Goal: Task Accomplishment & Management: Manage account settings

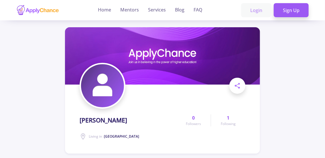
click at [258, 10] on link "Login" at bounding box center [256, 10] width 30 height 14
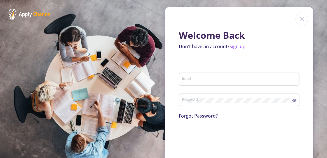
click at [196, 76] on div "Email" at bounding box center [239, 77] width 115 height 15
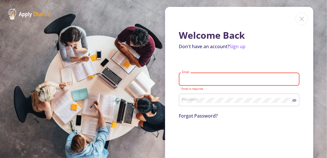
click at [204, 84] on div "Email" at bounding box center [239, 77] width 115 height 15
click at [203, 80] on input "Email" at bounding box center [240, 79] width 117 height 5
type input "[PERSON_NAME][EMAIL_ADDRESS][DOMAIN_NAME]"
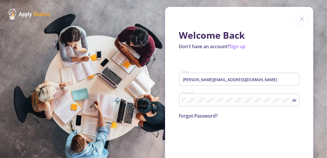
click at [292, 101] on icon at bounding box center [294, 100] width 5 height 5
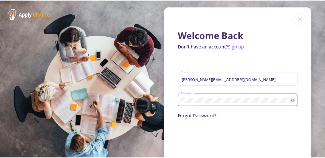
scroll to position [29, 0]
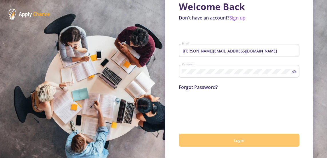
click at [217, 142] on button "Login" at bounding box center [239, 139] width 121 height 13
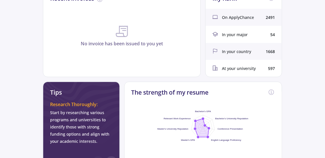
scroll to position [29, 0]
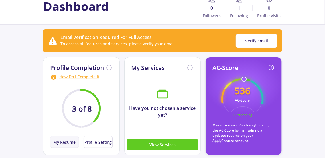
click at [72, 140] on button "My Resume" at bounding box center [64, 142] width 29 height 12
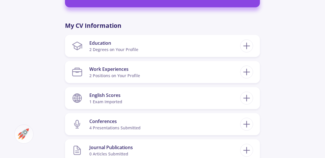
scroll to position [258, 0]
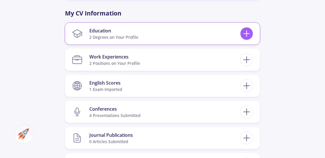
click at [243, 34] on icon at bounding box center [246, 33] width 11 height 11
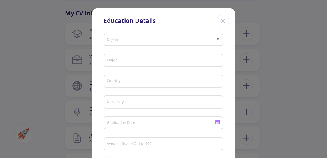
click at [224, 26] on div "Close" at bounding box center [223, 21] width 13 height 13
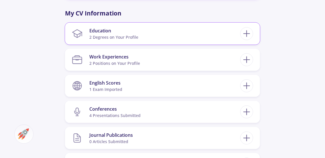
click at [141, 36] on section "Education 2 Degrees on Your Profile" at bounding box center [156, 33] width 168 height 17
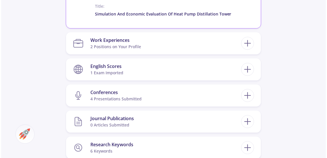
scroll to position [458, 0]
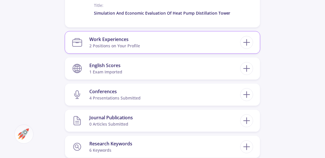
click at [132, 45] on div "2 Positions on Your Profile" at bounding box center [114, 46] width 51 height 6
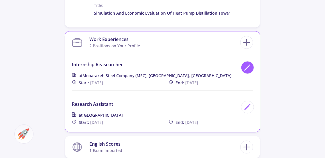
click at [249, 68] on icon at bounding box center [248, 68] width 8 height 8
type input "Internship reasearcher"
type input "Mobarakeh Steel Company (MSC), [GEOGRAPHIC_DATA], [GEOGRAPHIC_DATA]"
type input "[DATE]"
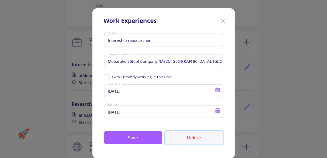
click at [198, 135] on button "Delete" at bounding box center [194, 138] width 59 height 14
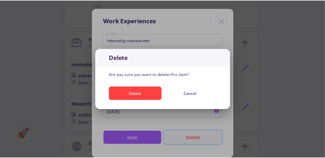
scroll to position [0, 0]
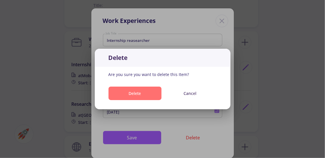
click at [149, 91] on button "Delete" at bounding box center [135, 92] width 53 height 13
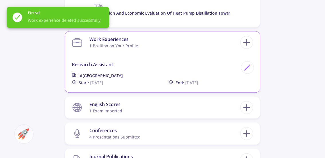
scroll to position [487, 0]
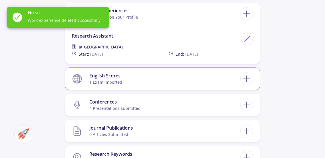
click at [143, 83] on section "English Scores 1 exam imported" at bounding box center [156, 78] width 168 height 17
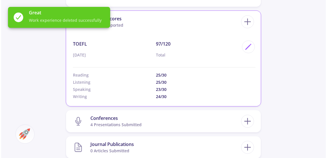
scroll to position [544, 0]
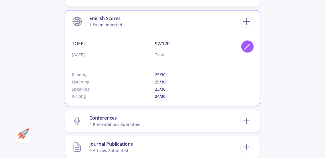
click at [243, 49] on div at bounding box center [247, 46] width 13 height 13
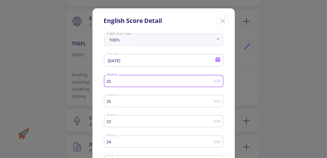
click at [115, 83] on input "25" at bounding box center [160, 81] width 107 height 4
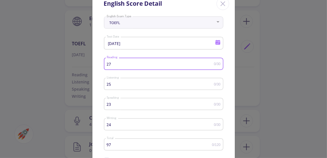
scroll to position [29, 0]
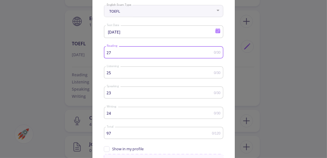
type input "27"
click at [119, 96] on div "23 Speaking" at bounding box center [160, 91] width 107 height 14
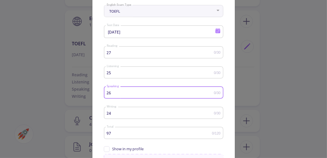
type input "26"
click at [117, 112] on input "24" at bounding box center [160, 113] width 107 height 4
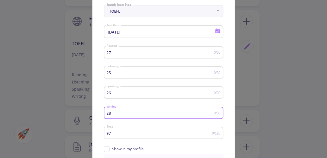
type input "28"
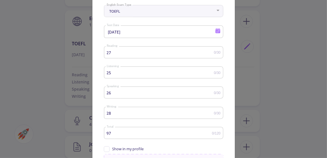
click at [127, 91] on div "26 Speaking" at bounding box center [160, 91] width 107 height 14
click at [125, 76] on div "25 Listening" at bounding box center [160, 71] width 107 height 14
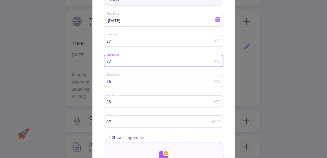
scroll to position [86, 0]
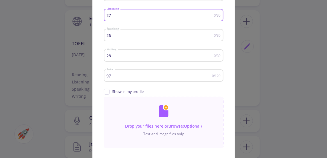
type input "27"
click at [147, 87] on mat-form-field "97 Total 0/120" at bounding box center [164, 77] width 120 height 20
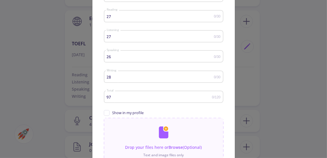
scroll to position [57, 0]
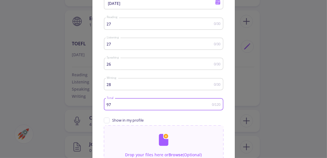
click at [122, 104] on input "97" at bounding box center [160, 104] width 106 height 4
type input "9"
type input "108"
click at [129, 119] on span "Show in my profile" at bounding box center [128, 119] width 31 height 5
click at [108, 119] on input "Show in my profile" at bounding box center [106, 119] width 4 height 4
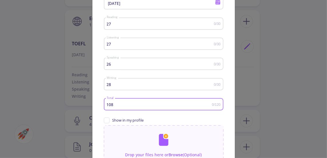
checkbox input "true"
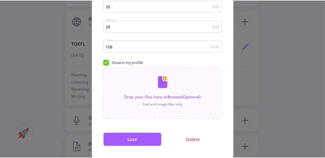
scroll to position [127, 0]
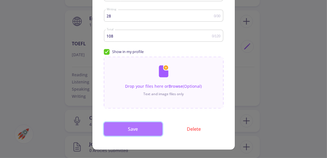
click at [133, 125] on button "Save" at bounding box center [133, 129] width 59 height 14
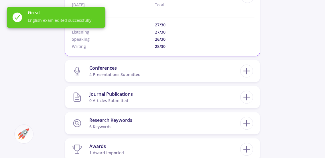
scroll to position [601, 0]
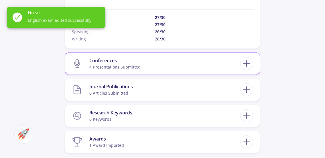
click at [141, 66] on section "Conferences 4 presentations submitted" at bounding box center [156, 63] width 168 height 17
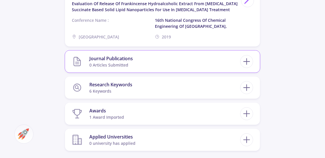
scroll to position [859, 0]
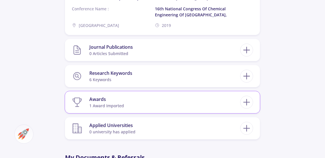
click at [127, 101] on section "Awards 1 award imported" at bounding box center [156, 101] width 168 height 17
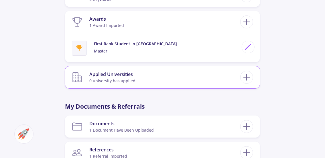
scroll to position [974, 0]
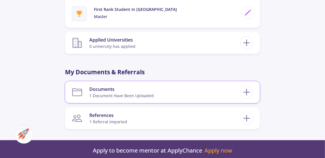
click at [128, 95] on div "1 document have been uploaded" at bounding box center [121, 95] width 64 height 6
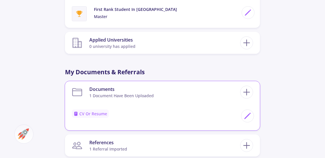
click at [94, 113] on span "CV or Resume" at bounding box center [90, 113] width 37 height 8
click at [243, 117] on div at bounding box center [247, 115] width 13 height 13
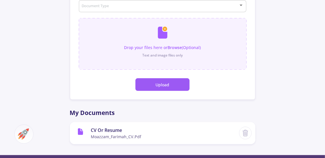
scroll to position [86, 0]
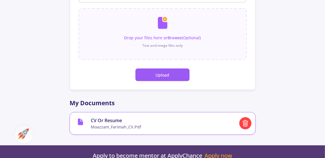
click at [243, 125] on icon at bounding box center [245, 122] width 7 height 7
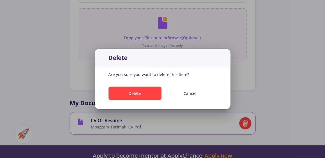
scroll to position [0, 0]
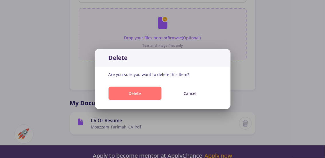
click at [147, 90] on button "Delete" at bounding box center [135, 92] width 53 height 13
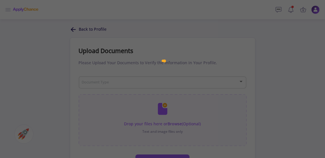
scroll to position [86, 0]
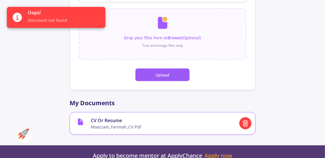
click at [244, 125] on icon at bounding box center [245, 122] width 7 height 7
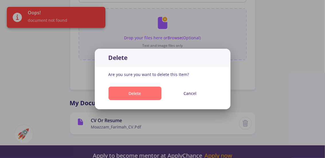
click at [139, 93] on button "Delete" at bounding box center [135, 92] width 53 height 13
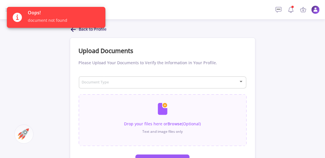
click at [73, 30] on div "Oops! document not found" at bounding box center [56, 17] width 112 height 35
click at [159, 33] on div "Back to Profile Upload Documents Please Upload Your Documents to Verify the Inf…" at bounding box center [163, 125] width 186 height 198
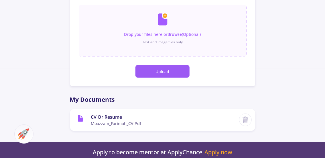
scroll to position [115, 0]
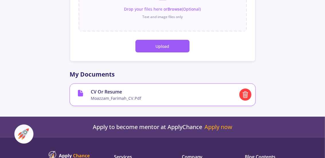
click at [248, 98] on icon at bounding box center [245, 94] width 7 height 7
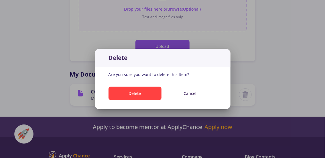
scroll to position [0, 0]
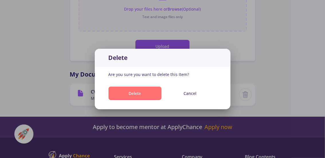
click at [138, 93] on button "Delete" at bounding box center [135, 92] width 53 height 13
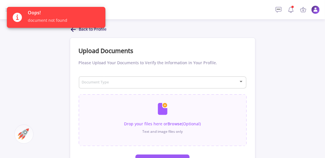
click at [287, 13] on li at bounding box center [291, 10] width 10 height 10
click at [290, 10] on icon at bounding box center [290, 9] width 7 height 7
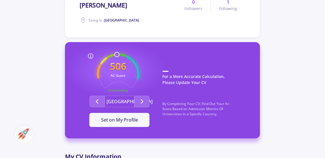
scroll to position [115, 0]
click at [230, 10] on span "Following" at bounding box center [228, 8] width 18 height 6
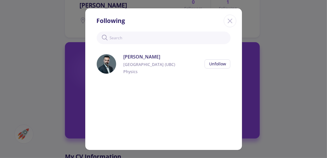
click at [226, 21] on icon "Close" at bounding box center [230, 20] width 9 height 9
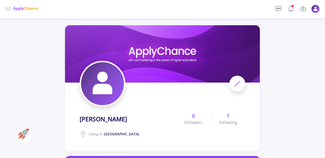
scroll to position [0, 0]
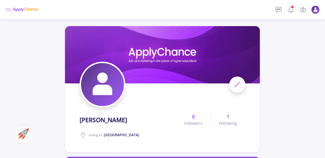
click at [9, 10] on icon at bounding box center [8, 9] width 7 height 7
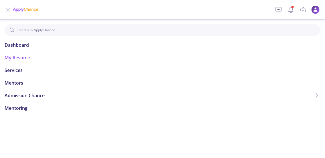
click at [15, 55] on span "My Resume" at bounding box center [17, 57] width 25 height 7
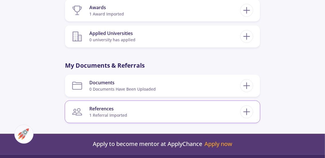
scroll to position [429, 0]
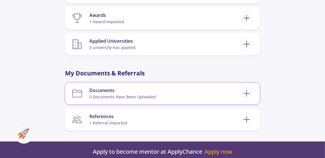
click at [145, 88] on div "Documents" at bounding box center [122, 90] width 66 height 7
click at [124, 95] on div "0 documents have been uploaded" at bounding box center [122, 97] width 66 height 6
click at [242, 94] on icon at bounding box center [246, 93] width 11 height 11
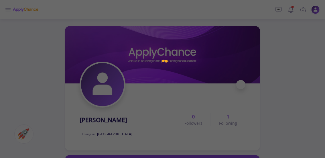
scroll to position [115, 0]
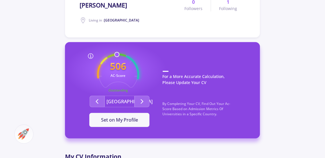
click at [255, 74] on div "506 AC-Score Outstanding By Completing Your CV, Find Out Your Ac-Score Based on…" at bounding box center [162, 90] width 195 height 96
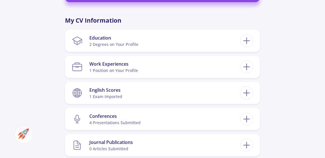
scroll to position [258, 0]
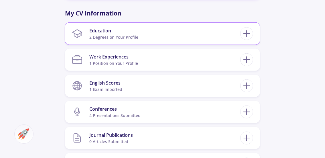
click at [141, 41] on section "Education 2 Degrees on Your Profile" at bounding box center [156, 33] width 168 height 17
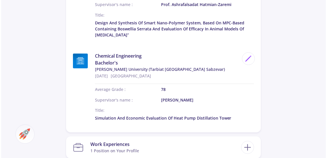
scroll to position [344, 0]
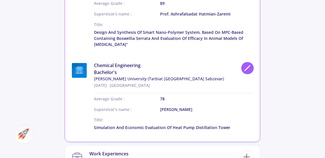
click at [251, 66] on icon at bounding box center [248, 68] width 8 height 8
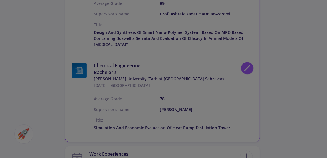
type input "[PERSON_NAME] University (Tarbiat [GEOGRAPHIC_DATA] Sabzevar)"
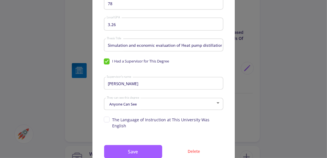
scroll to position [143, 0]
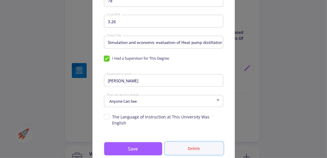
click at [199, 142] on button "Delete" at bounding box center [194, 148] width 59 height 13
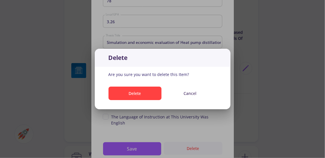
scroll to position [0, 0]
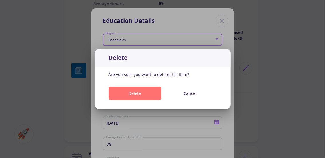
click at [151, 96] on button "Delete" at bounding box center [135, 92] width 53 height 13
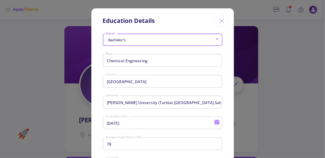
scroll to position [344, 0]
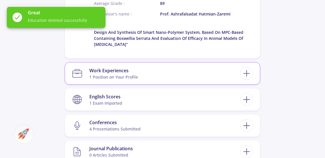
click at [164, 76] on section "Work Experiences 1 Position on Your Profile" at bounding box center [156, 73] width 168 height 17
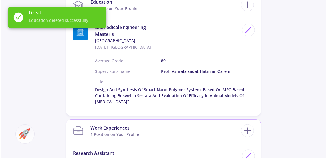
scroll to position [258, 0]
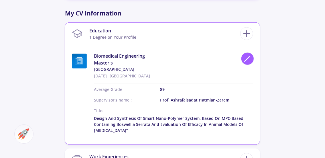
click at [247, 57] on icon at bounding box center [248, 59] width 8 height 8
type input "Biomedical Engineering"
type input "[GEOGRAPHIC_DATA]"
type input "[DATE]"
type input "89"
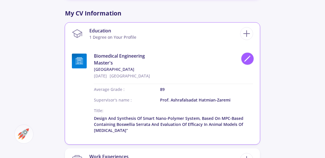
type input "Prof. Ashrafalsadat Hatmian-Zaremi"
type input "3.925"
type input "Design and Synthesis of Smart Nano-Polymer System, Based on MPC-Based containin…"
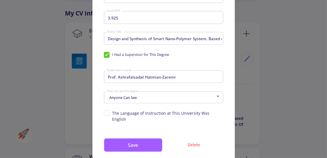
scroll to position [158, 0]
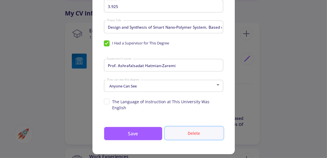
click at [212, 132] on button "Delete" at bounding box center [194, 133] width 59 height 13
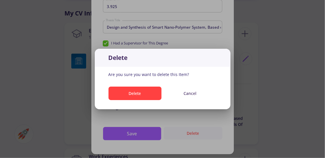
scroll to position [0, 0]
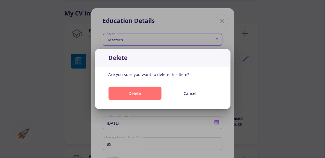
click at [150, 99] on button "Delete" at bounding box center [135, 92] width 53 height 13
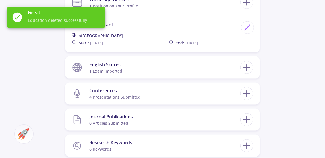
scroll to position [286, 0]
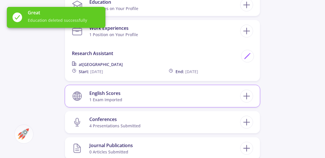
click at [151, 98] on section "English Scores 1 exam imported" at bounding box center [156, 95] width 168 height 17
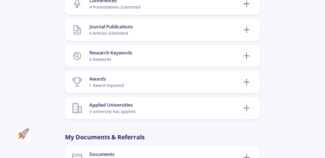
scroll to position [487, 0]
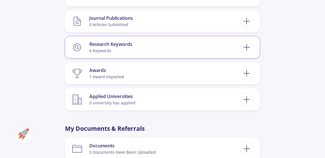
click at [149, 56] on div "Research Keywords 6 keywords Biotechnology Nanotechnology Drug delivery Tissue …" at bounding box center [162, 47] width 195 height 22
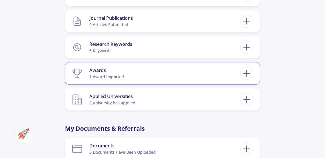
click at [123, 76] on div "1 award imported" at bounding box center [106, 77] width 35 height 6
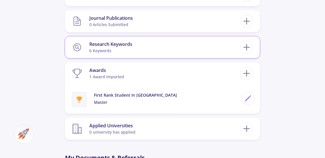
click at [124, 51] on div "6 keywords" at bounding box center [110, 51] width 43 height 6
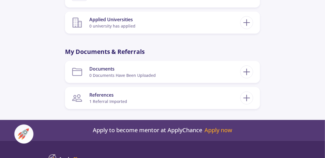
scroll to position [630, 0]
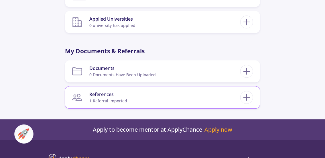
click at [123, 100] on div "1 referral imported" at bounding box center [108, 101] width 38 height 6
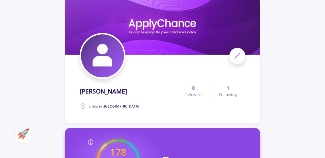
scroll to position [0, 0]
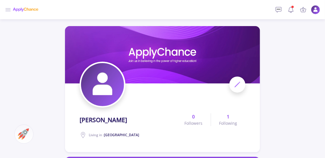
click at [314, 11] on img at bounding box center [315, 9] width 9 height 9
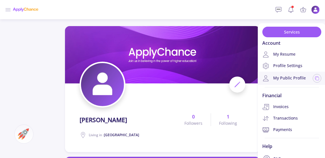
click at [293, 80] on link "My Public Profile" at bounding box center [284, 78] width 44 height 7
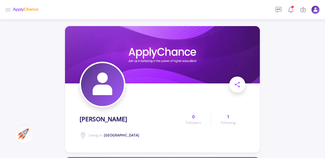
click at [316, 15] on ul "Services My Cart Empty Your Cart Is Empty Add your service to the cart right no…" at bounding box center [296, 9] width 47 height 19
click at [315, 11] on img at bounding box center [315, 9] width 9 height 9
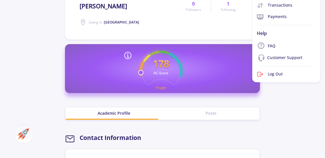
scroll to position [115, 0]
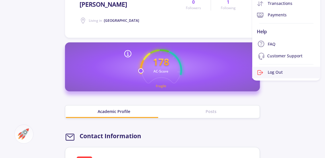
click at [278, 76] on link "Log Out" at bounding box center [286, 72] width 68 height 11
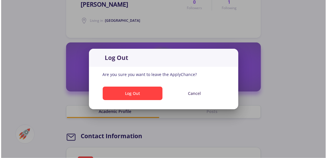
scroll to position [0, 0]
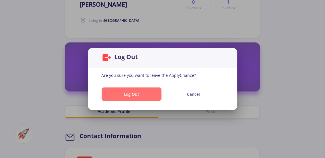
click at [156, 89] on button "Log Out" at bounding box center [132, 93] width 60 height 13
